Goal: Find specific page/section: Find specific page/section

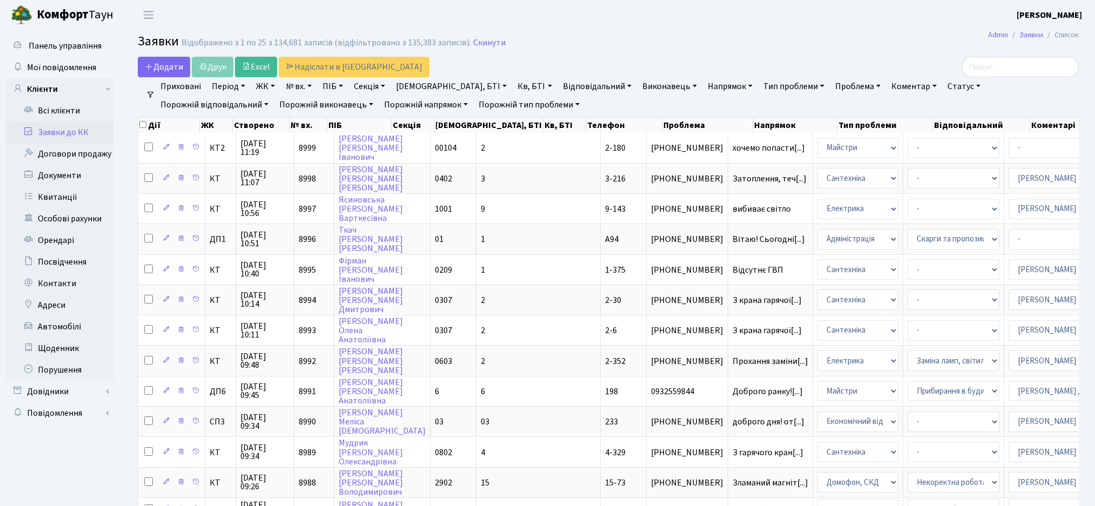
select select "25"
click at [1013, 65] on input "search" at bounding box center [1020, 67] width 117 height 21
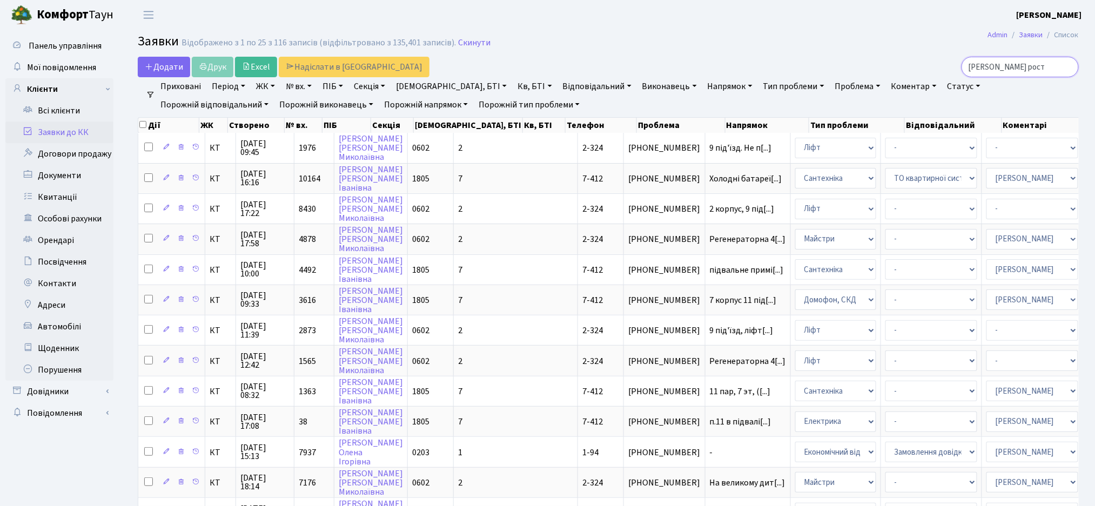
type input "марчук рости"
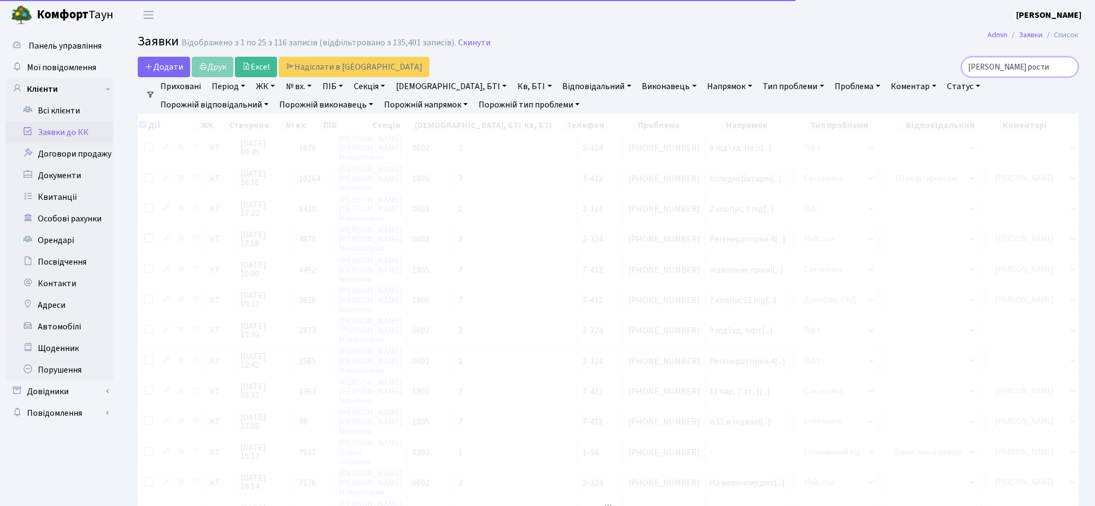
checkbox input "true"
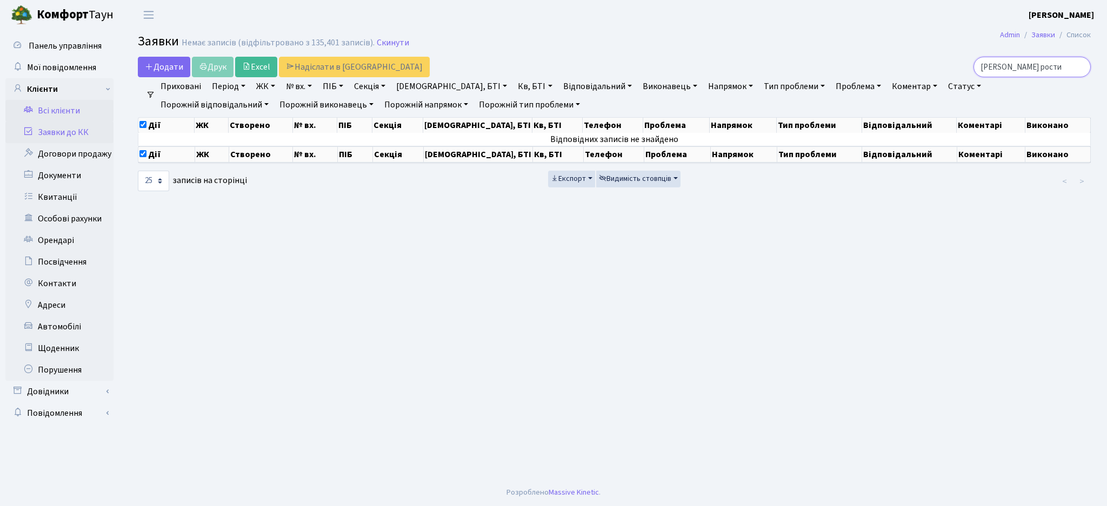
type input "марчук рости"
click at [52, 118] on link "Всі клієнти" at bounding box center [59, 111] width 108 height 22
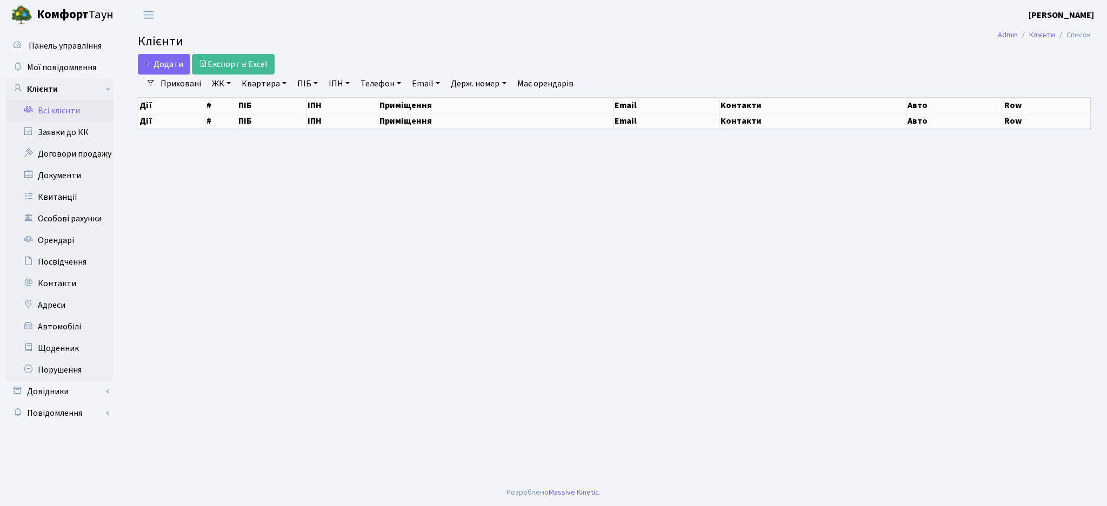
select select "25"
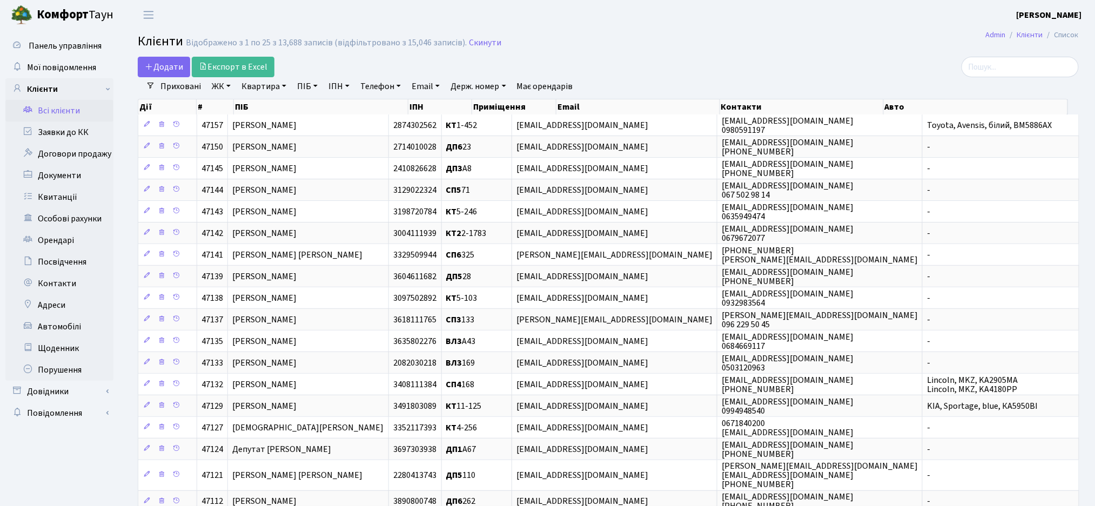
scroll to position [72, 0]
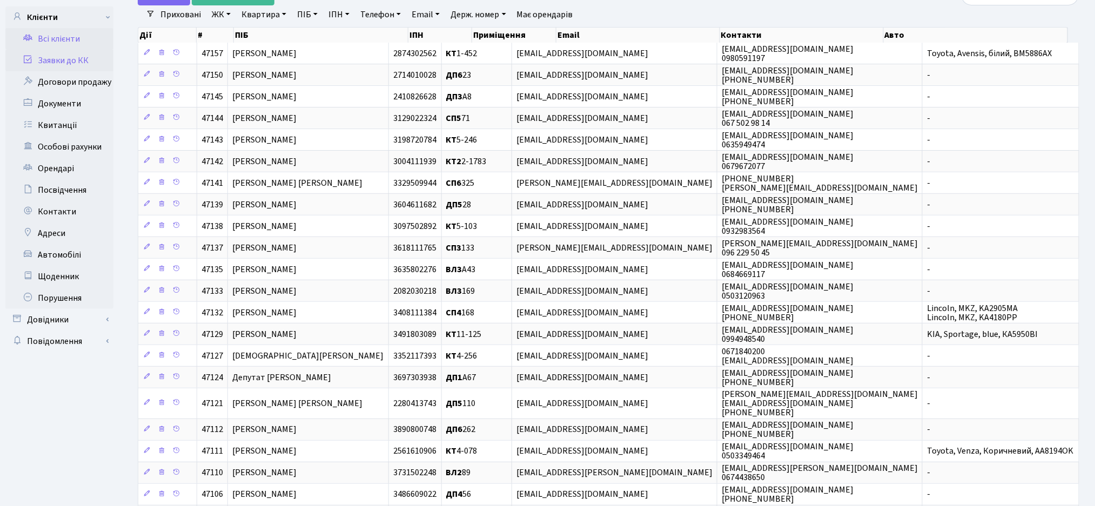
drag, startPoint x: 46, startPoint y: 67, endPoint x: 54, endPoint y: 61, distance: 10.0
click at [46, 66] on link "Заявки до КК" at bounding box center [59, 61] width 108 height 22
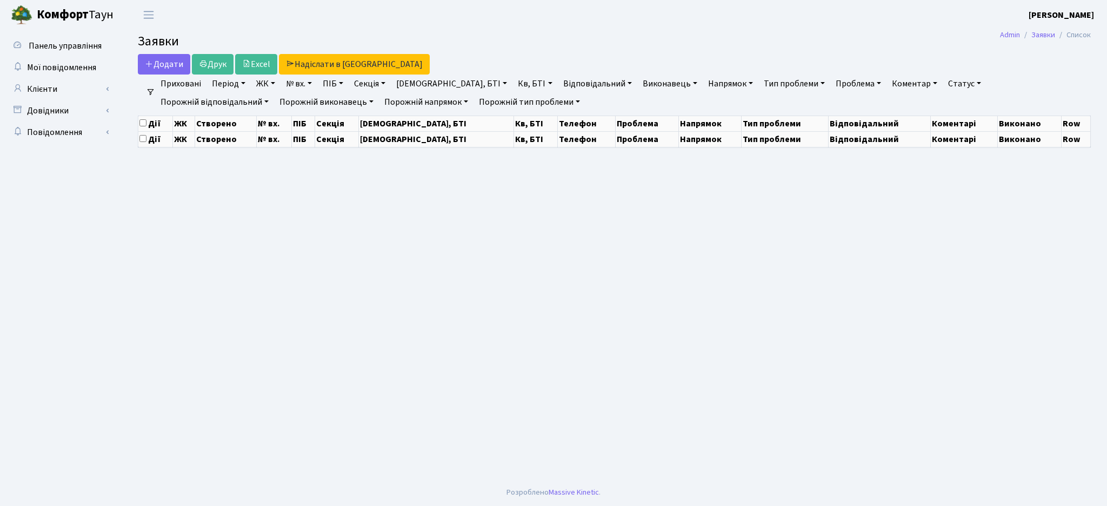
select select "25"
